Goal: Book appointment/travel/reservation

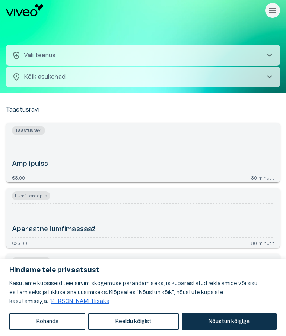
click at [215, 323] on button "Nõustun kõigiga" at bounding box center [228, 321] width 95 height 16
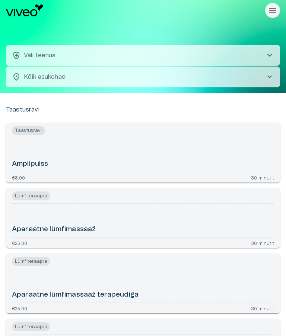
click at [265, 57] on span "chevron_right" at bounding box center [269, 55] width 9 height 9
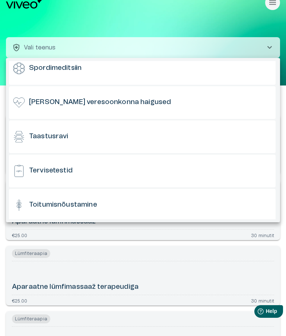
scroll to position [591, 0]
click at [53, 139] on h6 "Taastusravi" at bounding box center [48, 136] width 39 height 9
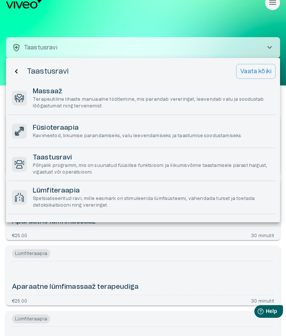
click at [126, 135] on p "Ravimeetod, liikumise parandamiseks, valu leevendamiseks ja taastumise soodusta…" at bounding box center [137, 136] width 209 height 6
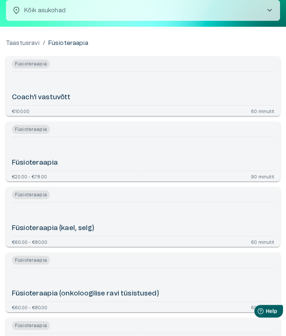
scroll to position [60, 0]
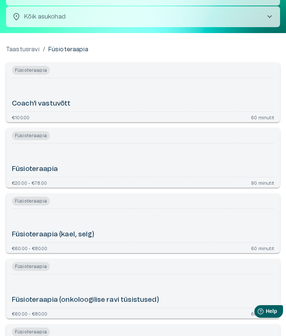
click at [88, 237] on h6 "Füsioteraapia (kael, selg)" at bounding box center [53, 234] width 82 height 9
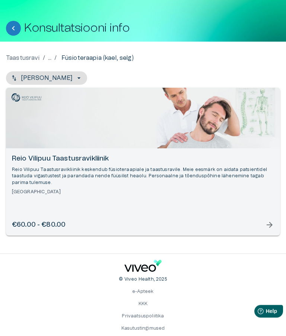
scroll to position [43, 0]
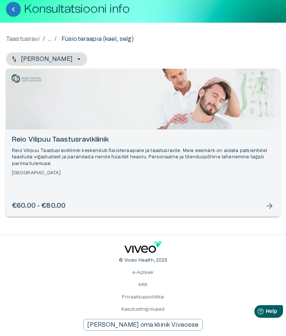
click at [268, 210] on span "arrow_forward" at bounding box center [269, 206] width 9 height 9
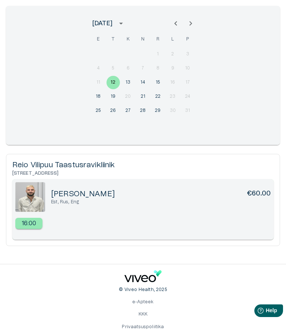
scroll to position [128, 0]
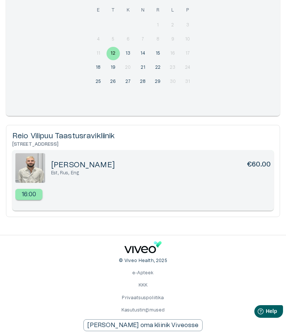
click at [134, 55] on button "13" at bounding box center [127, 53] width 13 height 13
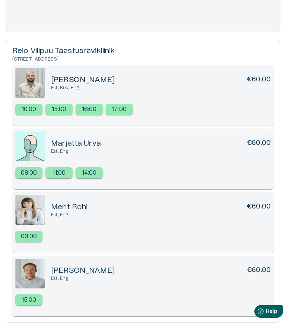
scroll to position [212, 0]
